Goal: Task Accomplishment & Management: Use online tool/utility

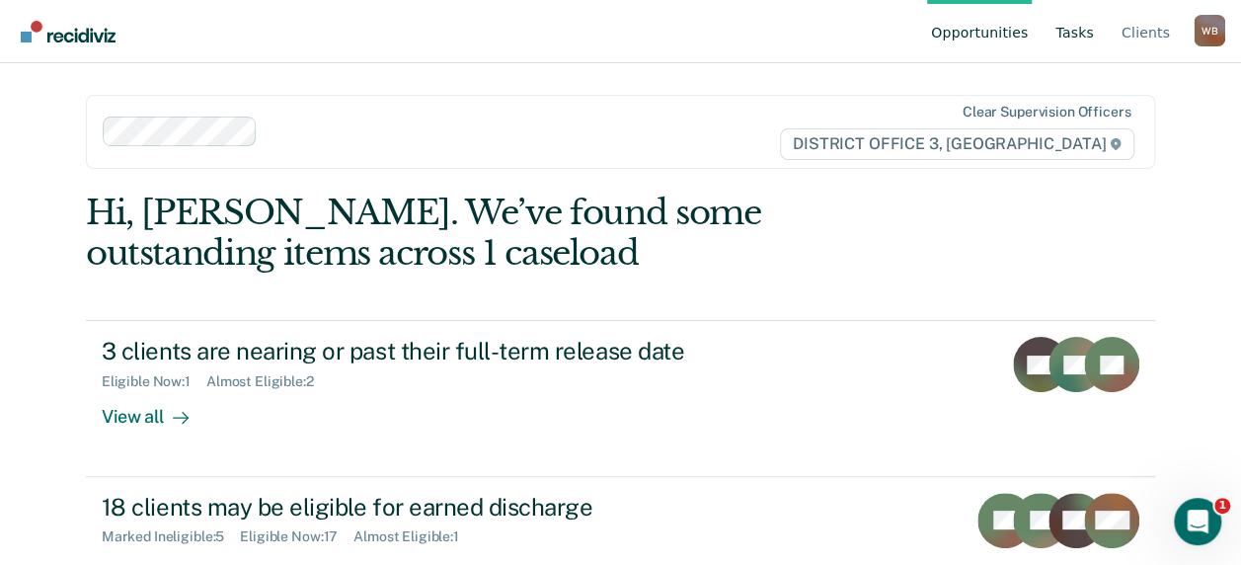
click at [1084, 32] on link "Tasks" at bounding box center [1074, 31] width 46 height 63
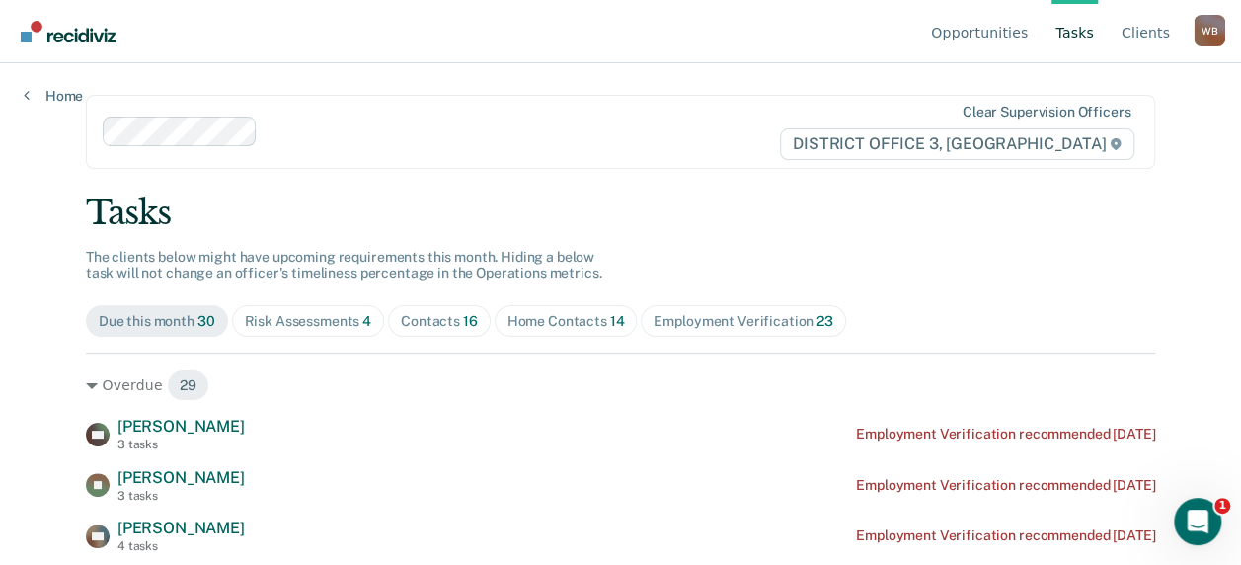
click at [417, 325] on div "Contacts 16" at bounding box center [439, 321] width 77 height 17
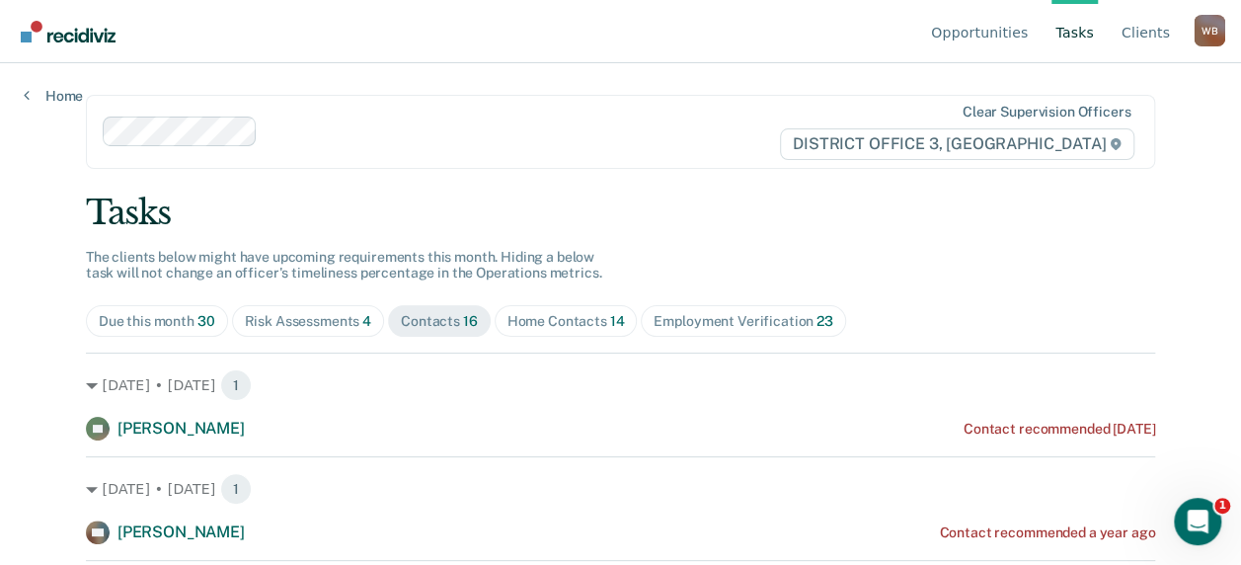
click at [556, 313] on div "Home Contacts 14" at bounding box center [565, 321] width 117 height 17
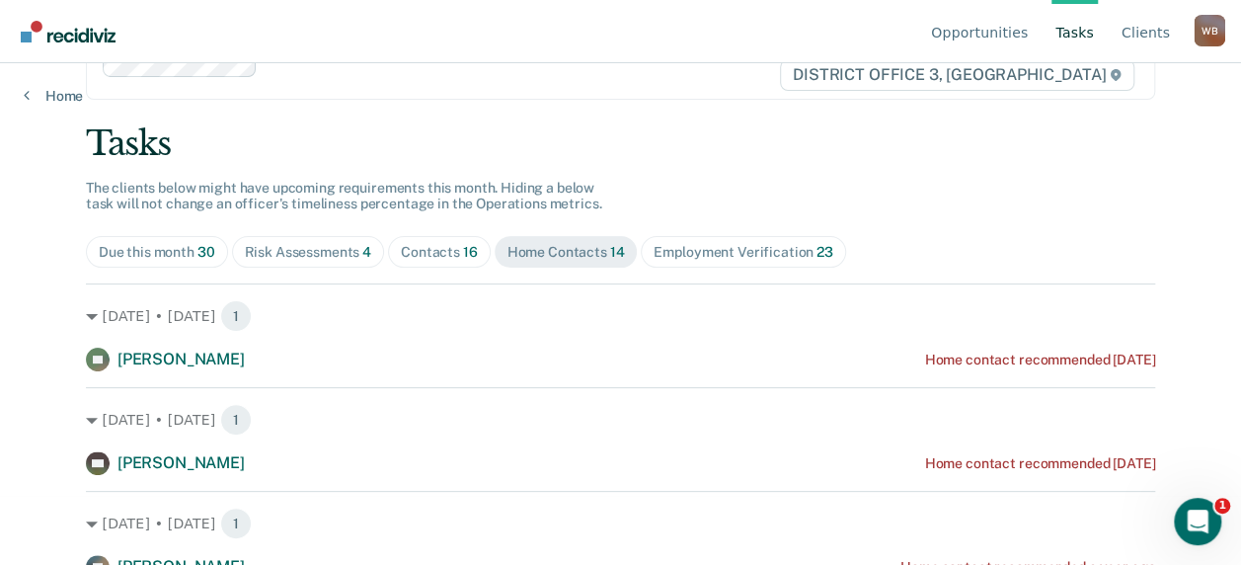
scroll to position [99, 0]
